Goal: Check status: Check status

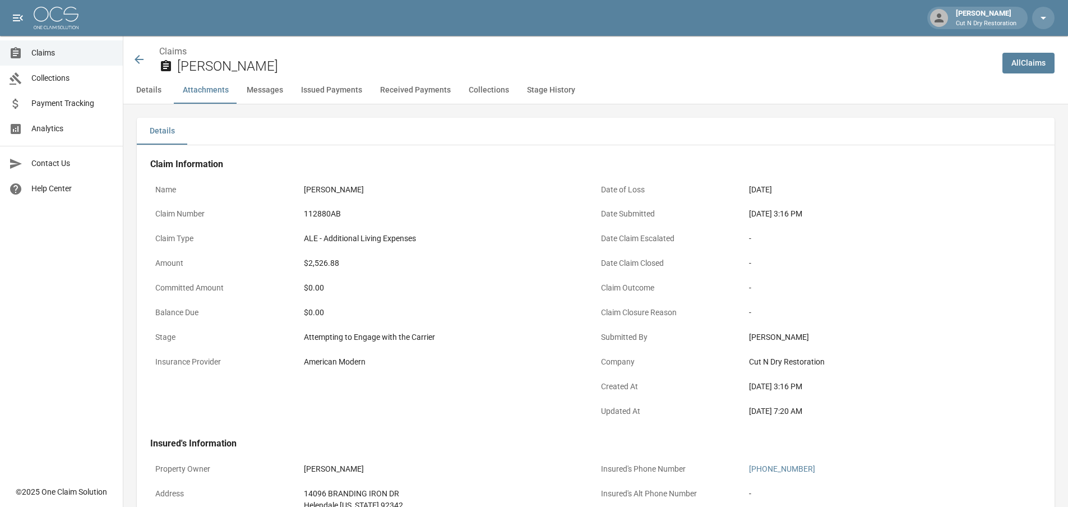
scroll to position [841, 0]
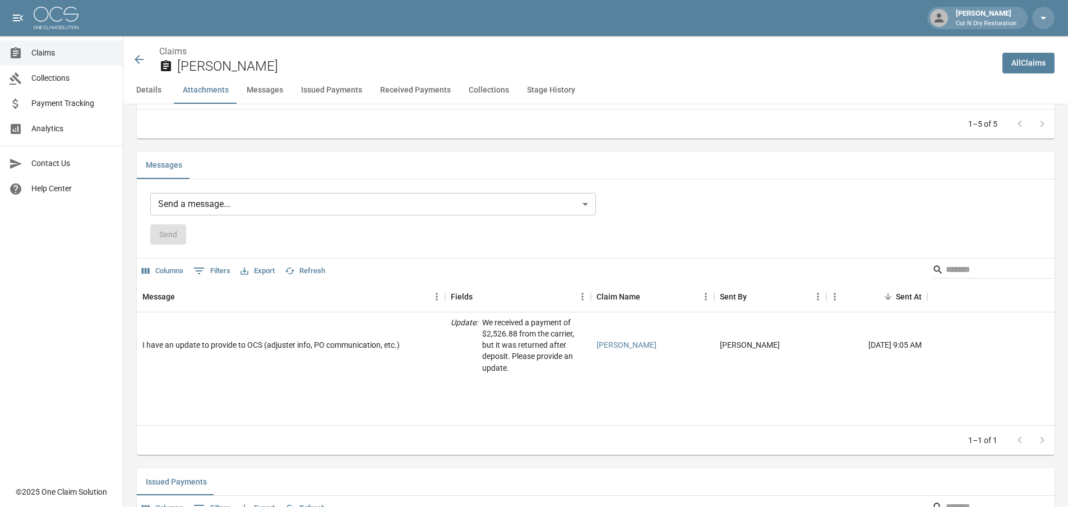
click at [58, 52] on span "Claims" at bounding box center [72, 53] width 82 height 12
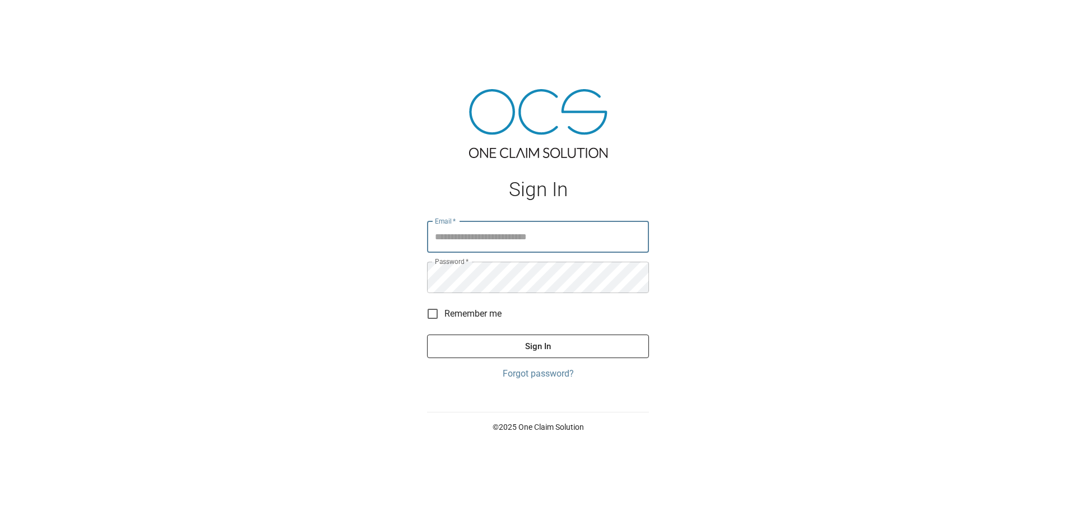
type input "**********"
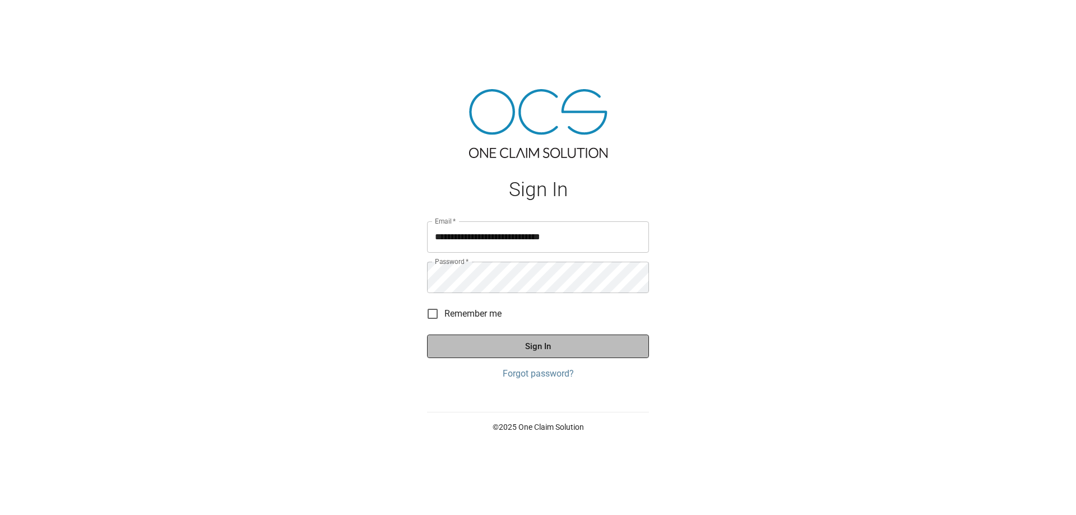
click at [582, 341] on button "Sign In" at bounding box center [538, 347] width 222 height 24
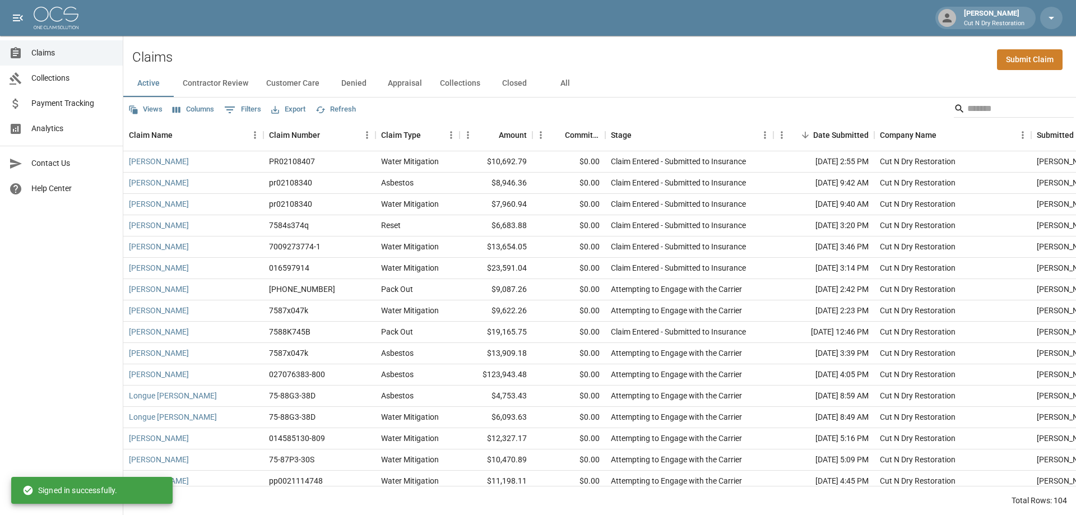
click at [54, 56] on span "Claims" at bounding box center [72, 53] width 82 height 12
click at [689, 143] on div "Stage" at bounding box center [684, 134] width 146 height 31
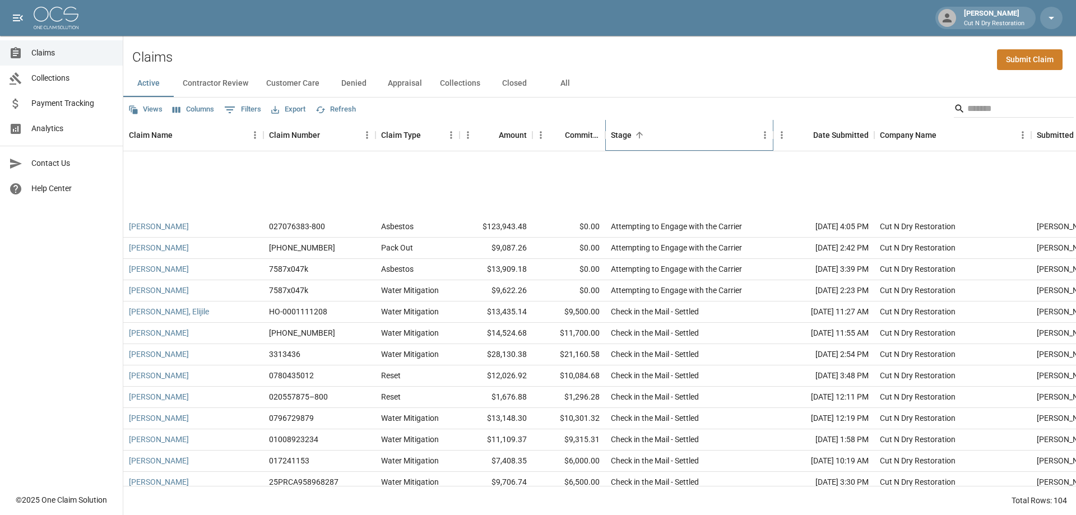
scroll to position [729, 0]
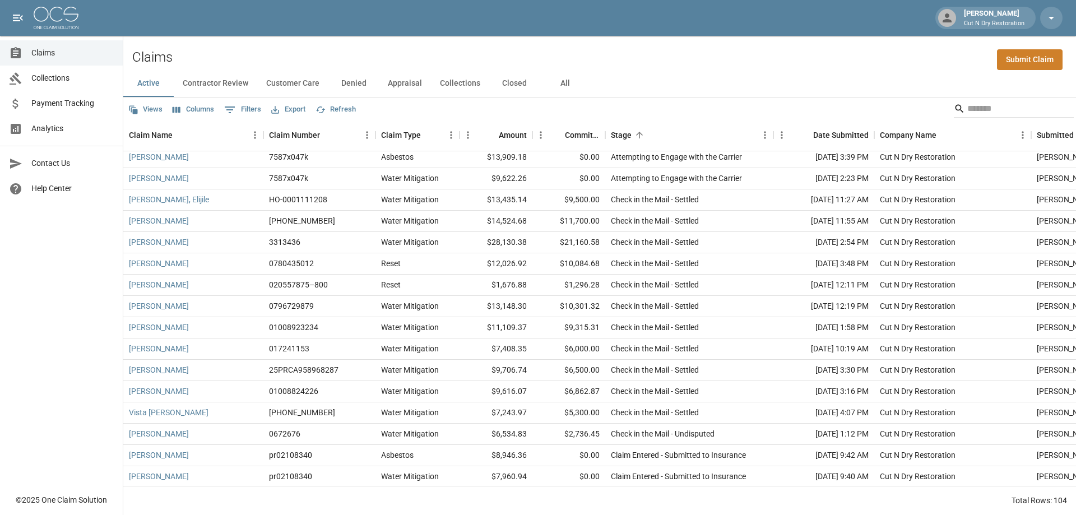
click at [194, 114] on button "Columns" at bounding box center [193, 109] width 47 height 17
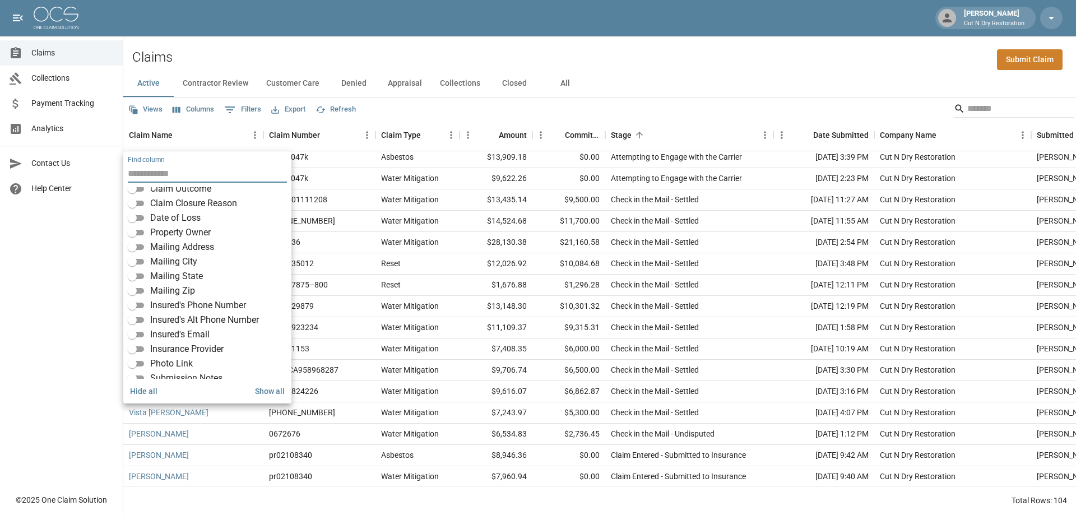
scroll to position [168, 0]
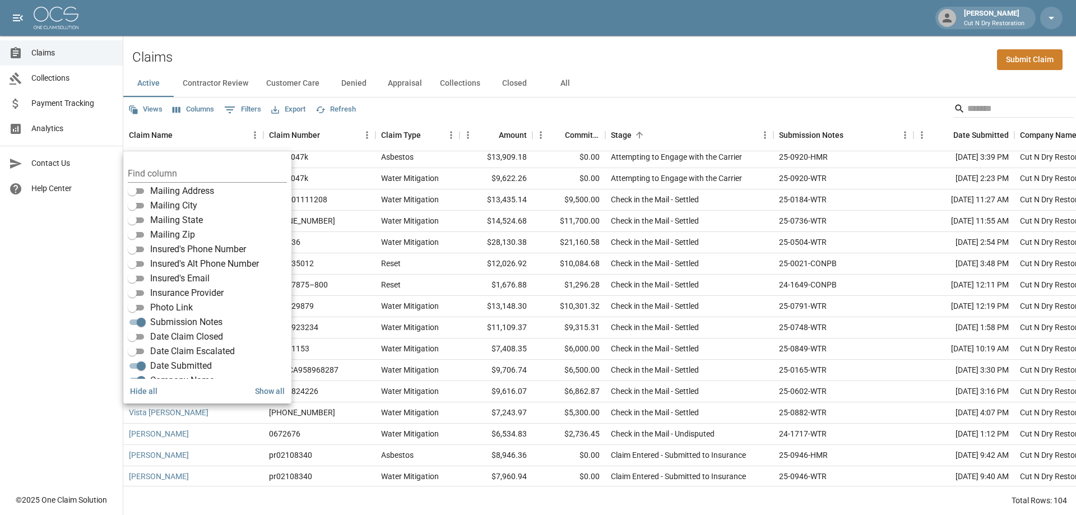
click at [716, 57] on div "Claims Submit Claim" at bounding box center [599, 53] width 953 height 34
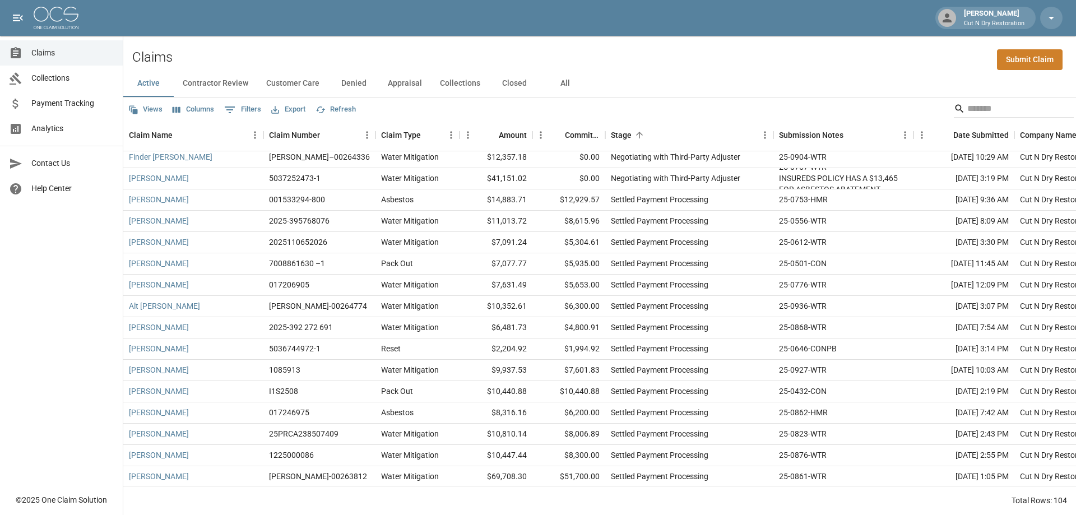
scroll to position [1889, 0]
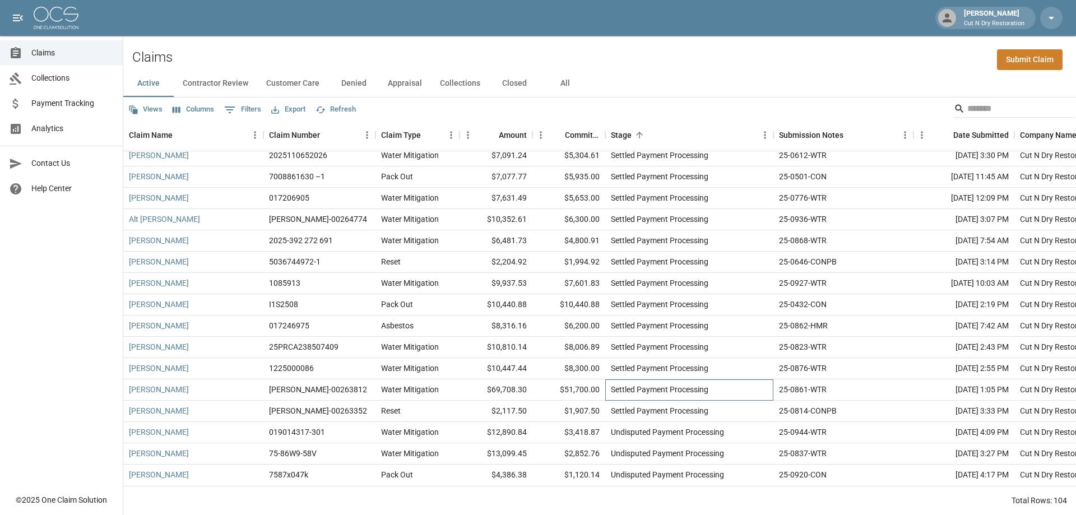
click at [714, 379] on div "Settled Payment Processing" at bounding box center [689, 389] width 168 height 21
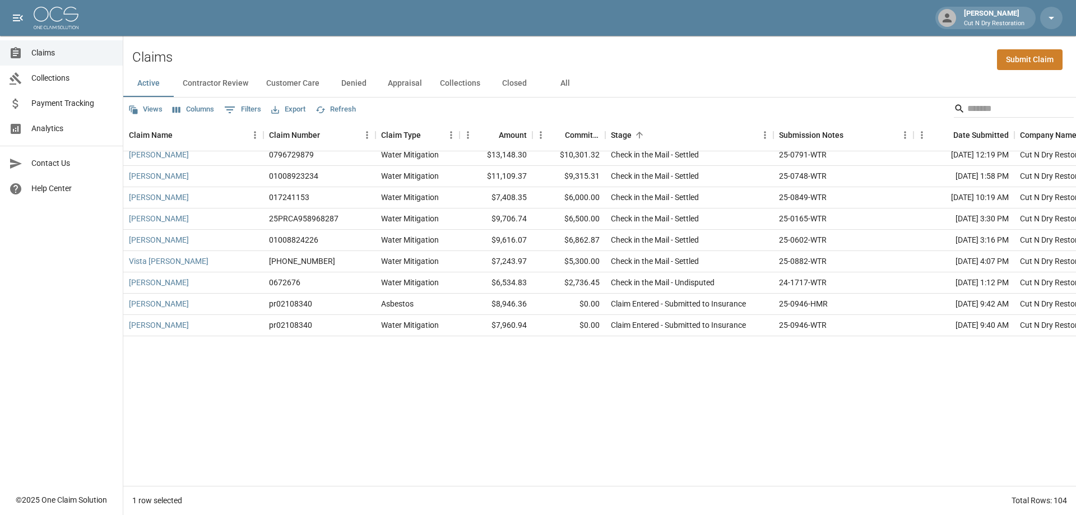
scroll to position [432, 0]
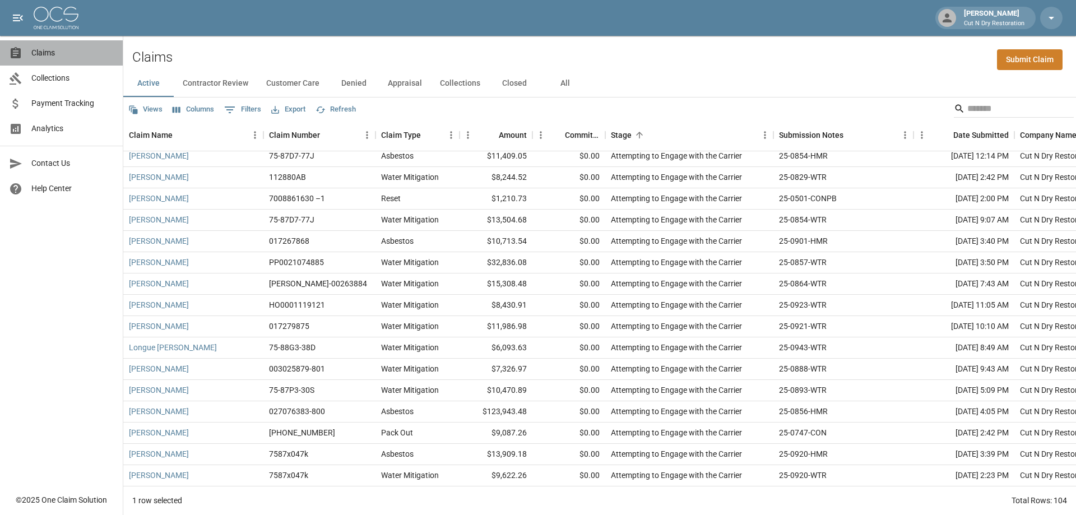
click at [66, 51] on span "Claims" at bounding box center [72, 53] width 82 height 12
